Goal: Navigation & Orientation: Understand site structure

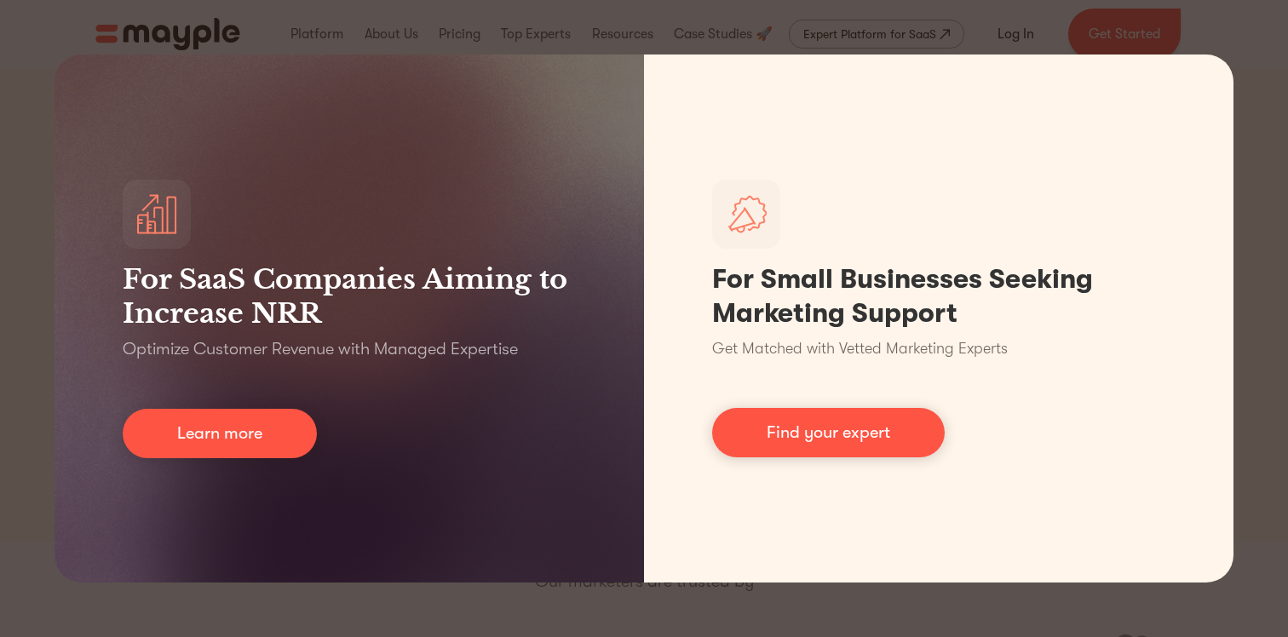
click at [691, 596] on div "For SaaS Companies Aiming to Increase NRR Optimize Customer Revenue with Manage…" at bounding box center [644, 318] width 1288 height 637
click at [691, 591] on div "For SaaS Companies Aiming to Increase NRR Optimize Customer Revenue with Manage…" at bounding box center [644, 318] width 1288 height 637
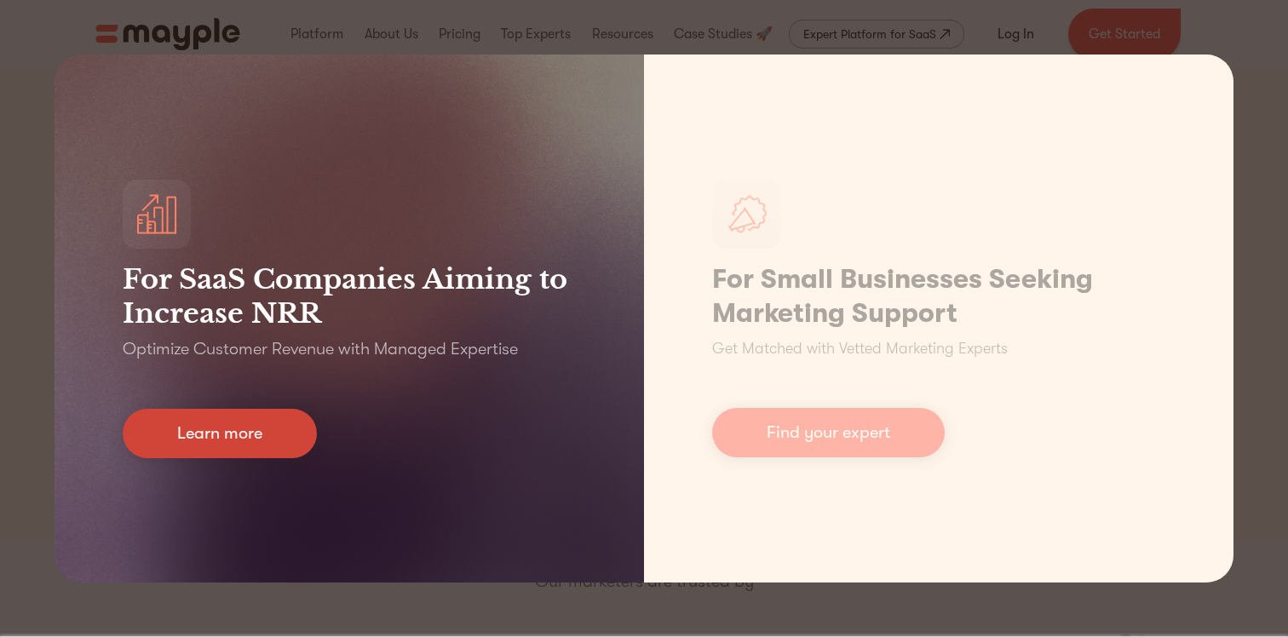
click at [292, 453] on link "Learn more" at bounding box center [220, 433] width 194 height 49
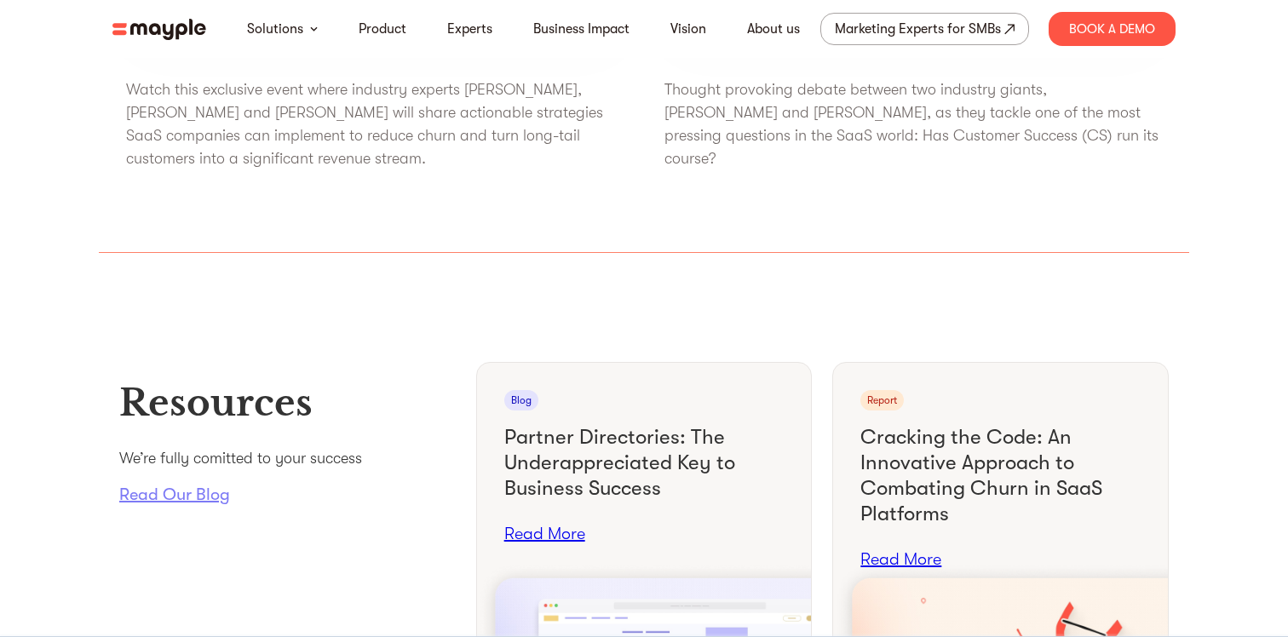
scroll to position [5811, 0]
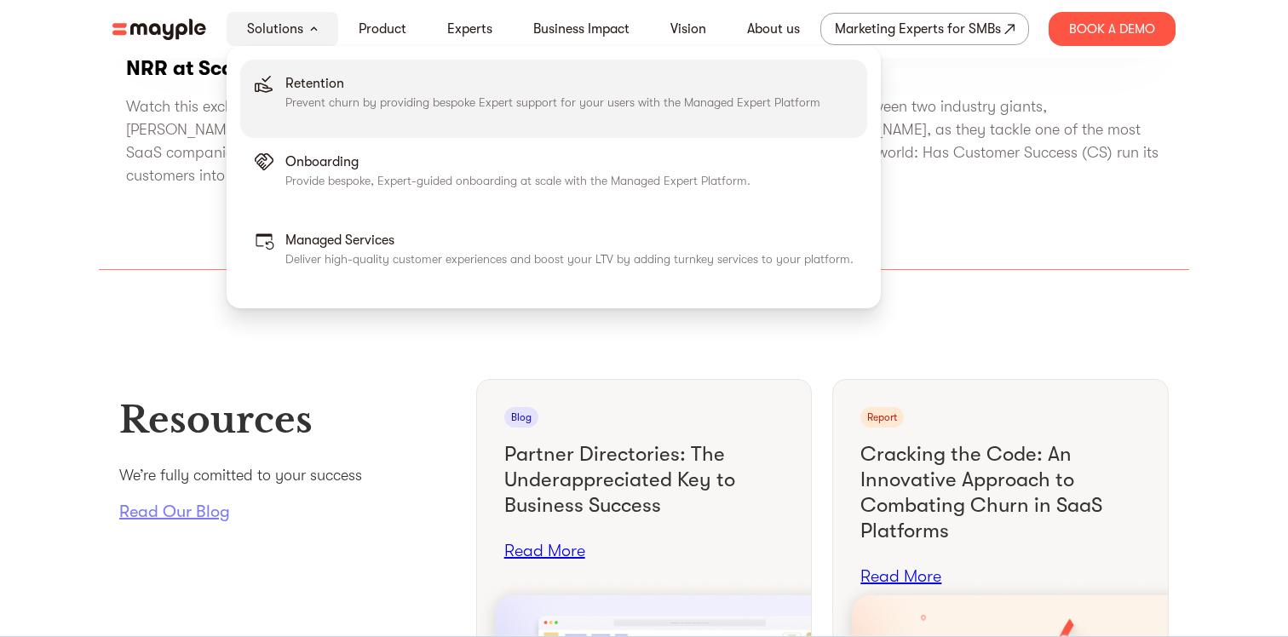
click at [313, 97] on p "Prevent churn by providing bespoke Expert support for your users with the Manag…" at bounding box center [552, 102] width 535 height 17
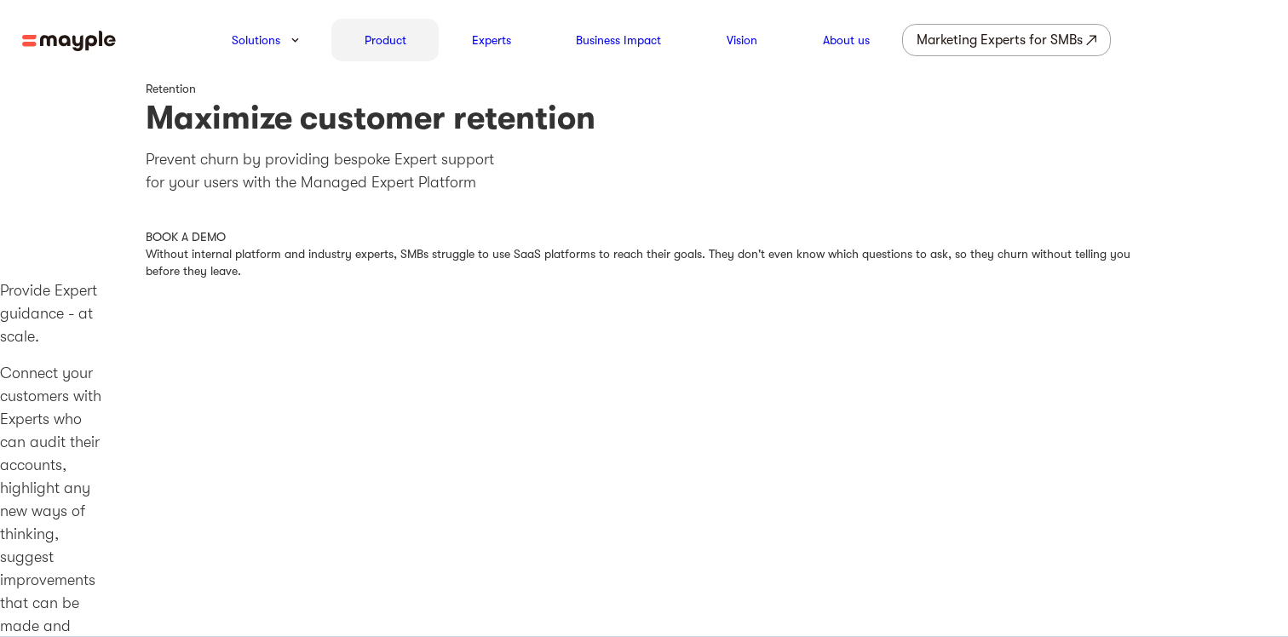
click at [396, 37] on link "Product" at bounding box center [386, 40] width 42 height 20
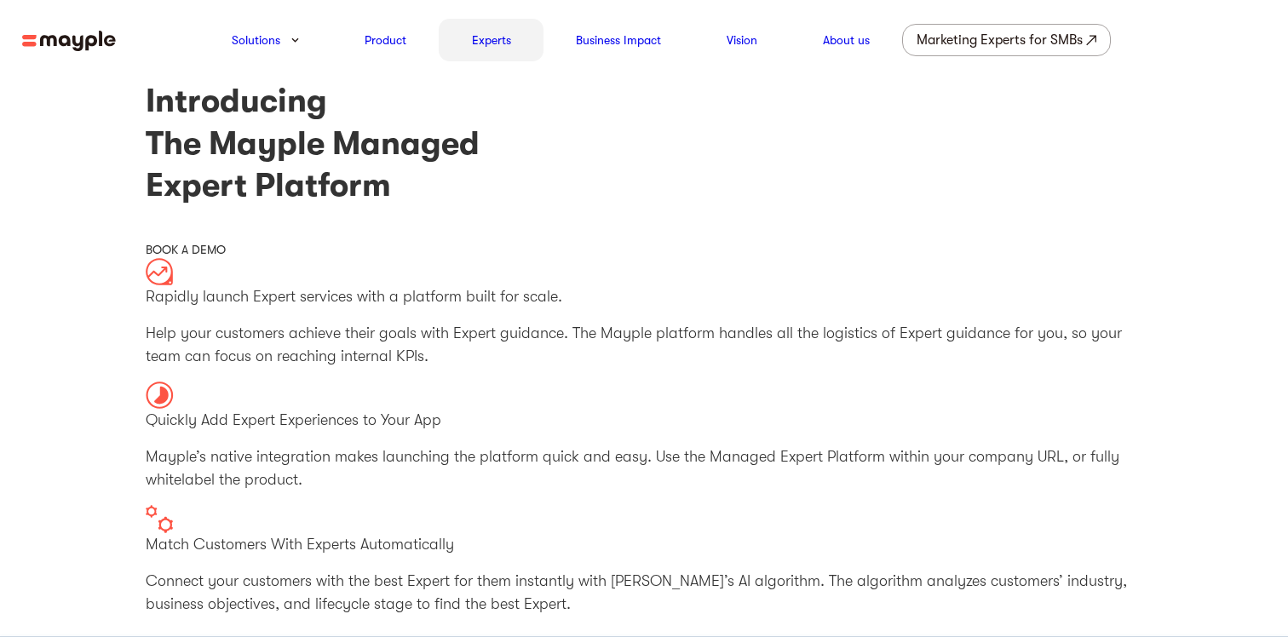
click at [511, 37] on div "Experts" at bounding box center [491, 40] width 105 height 43
click at [505, 37] on link "Experts" at bounding box center [491, 40] width 39 height 20
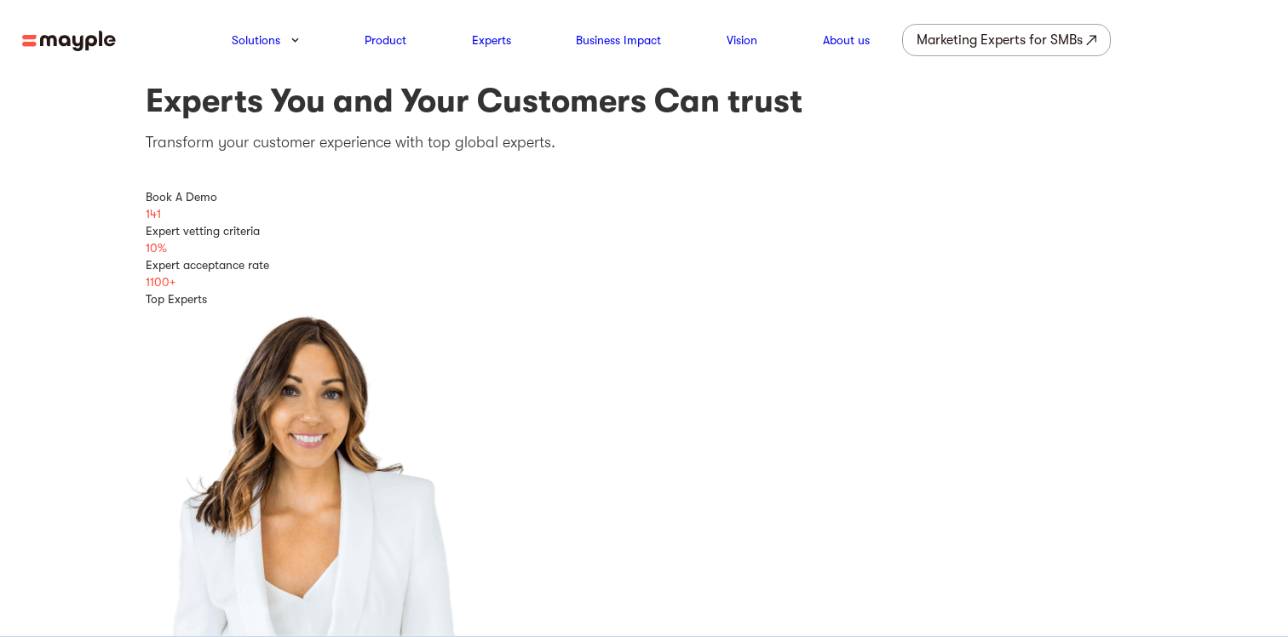
click at [100, 43] on img at bounding box center [69, 41] width 94 height 21
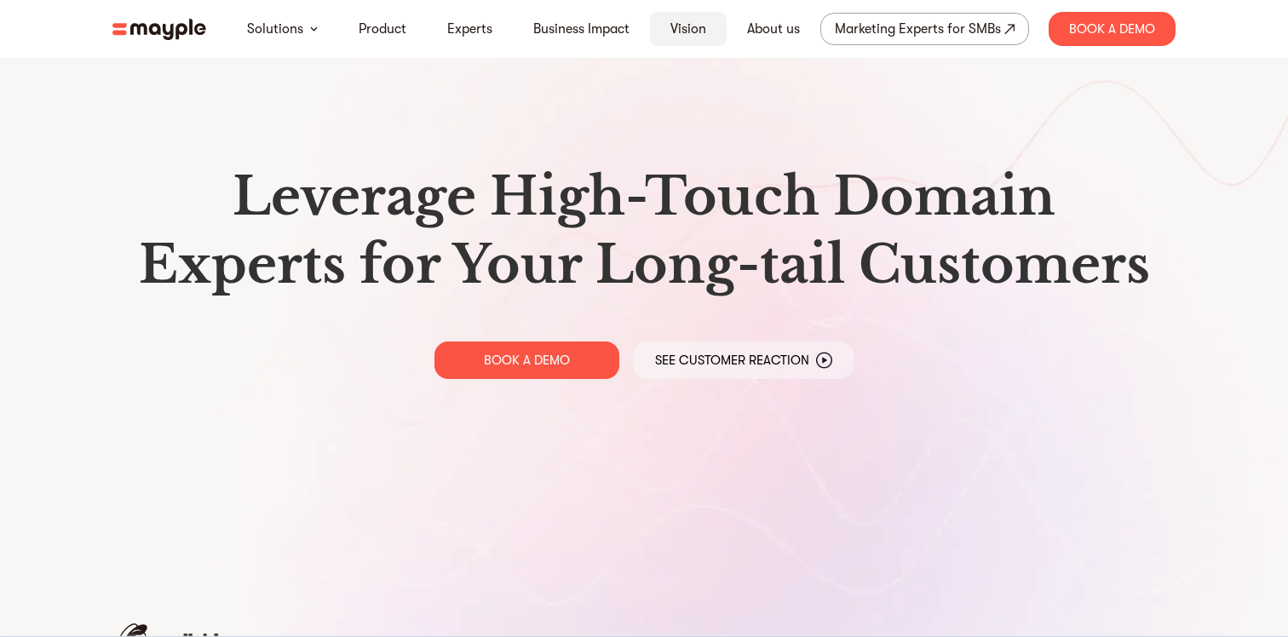
click at [702, 26] on link "Vision" at bounding box center [689, 29] width 36 height 20
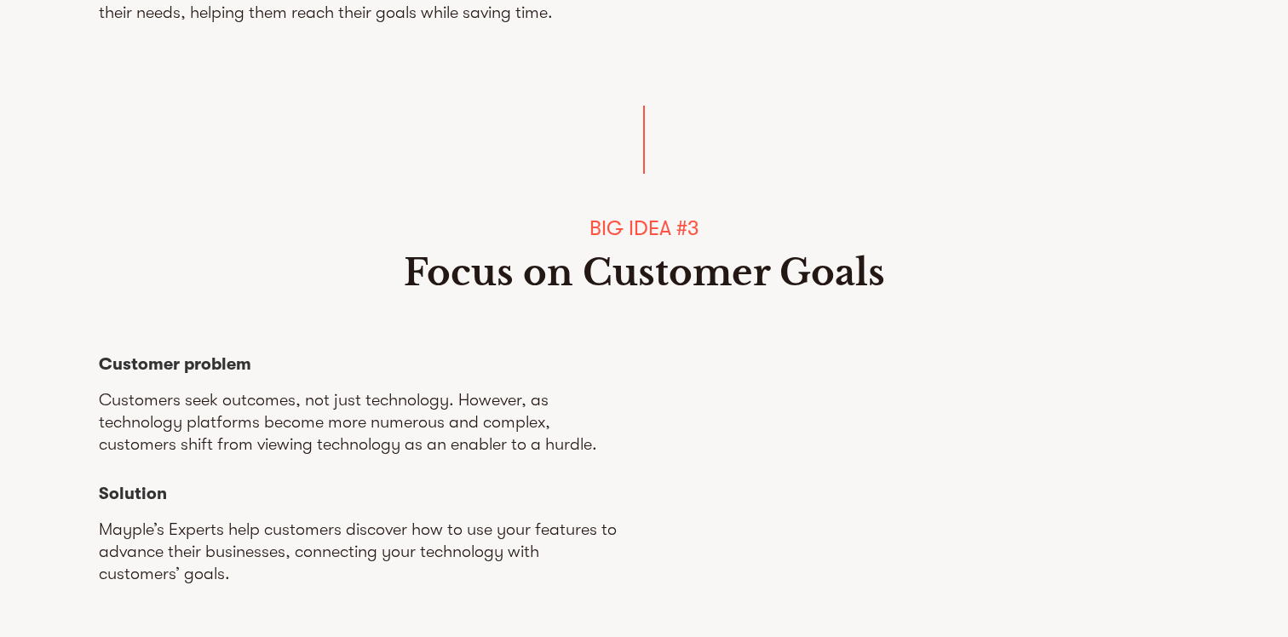
scroll to position [1552, 0]
